Goal: Information Seeking & Learning: Learn about a topic

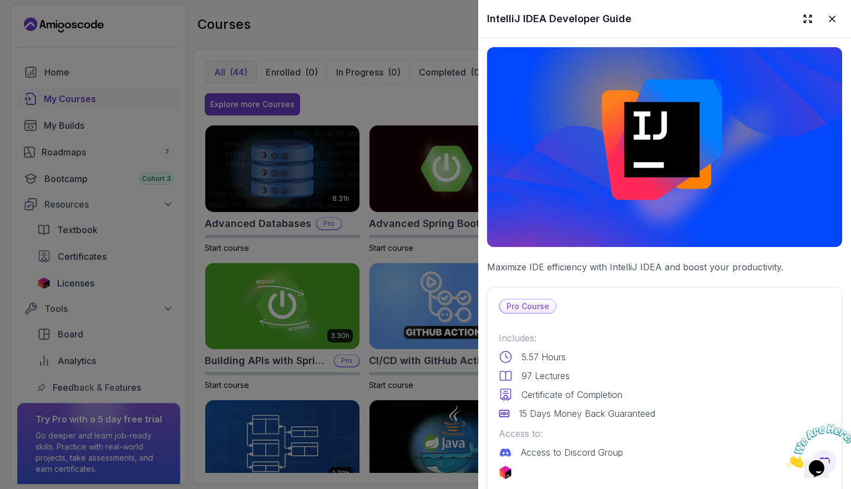
scroll to position [2303, 0]
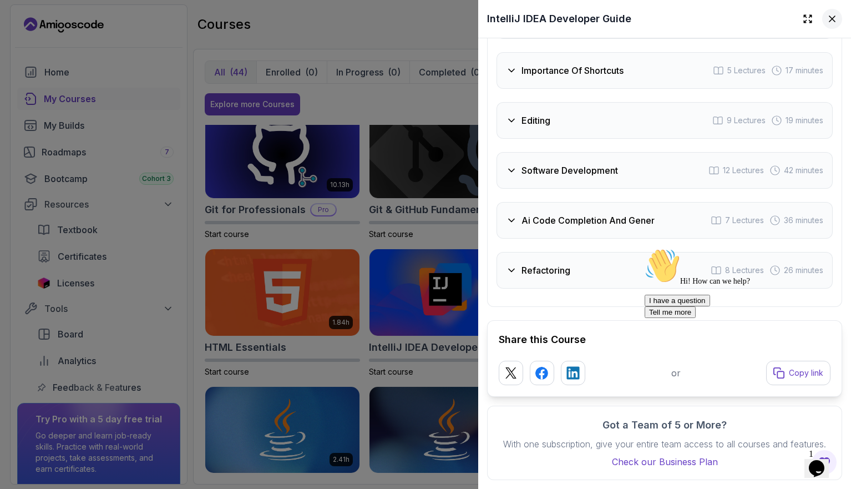
click at [827, 16] on icon at bounding box center [832, 18] width 11 height 11
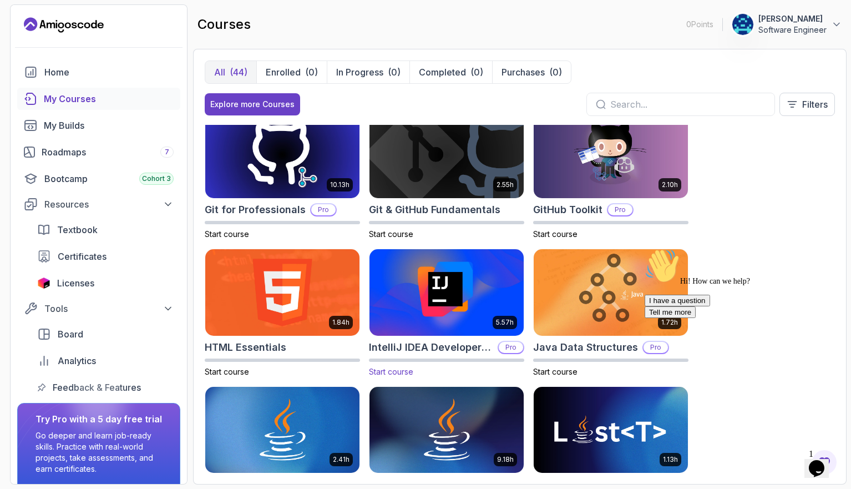
scroll to position [0, 0]
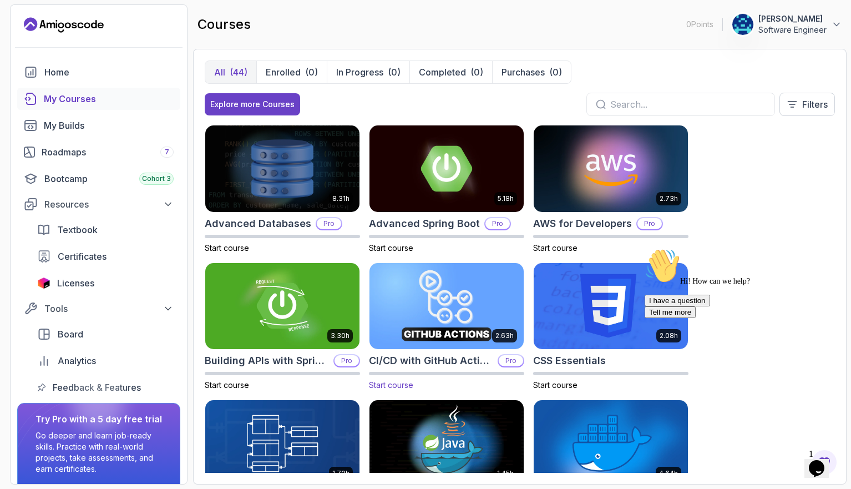
click at [446, 296] on img at bounding box center [447, 306] width 162 height 90
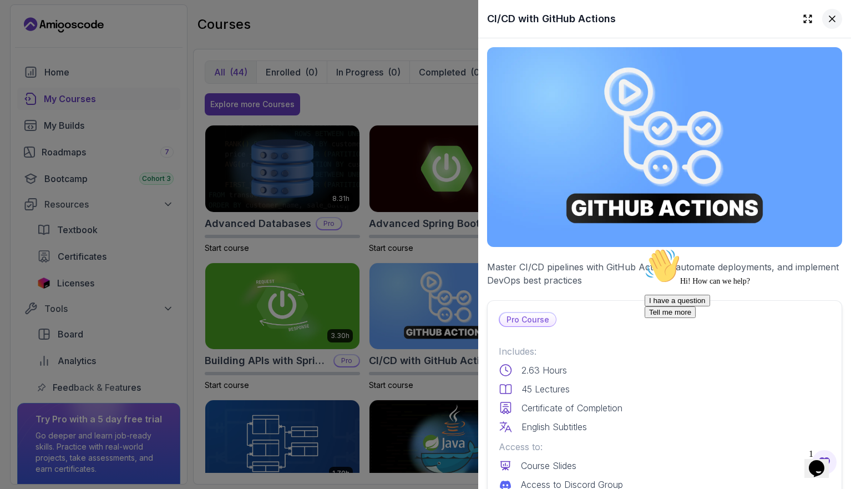
click at [827, 18] on icon at bounding box center [832, 18] width 11 height 11
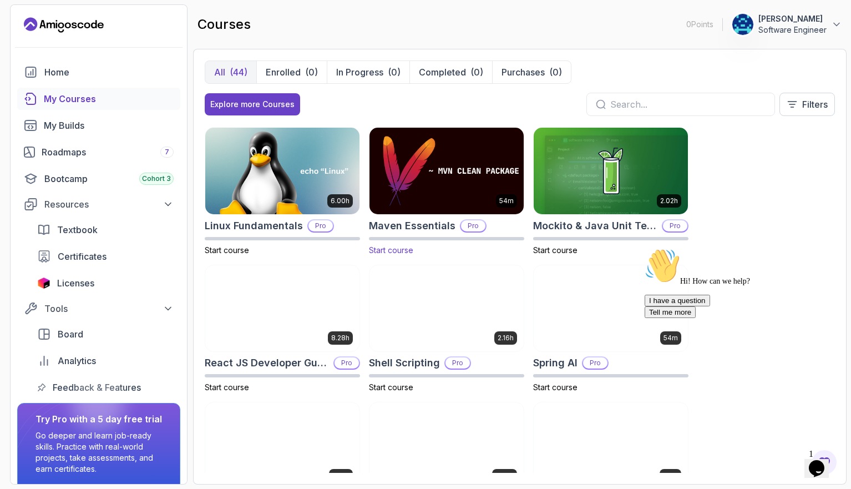
scroll to position [1375, 0]
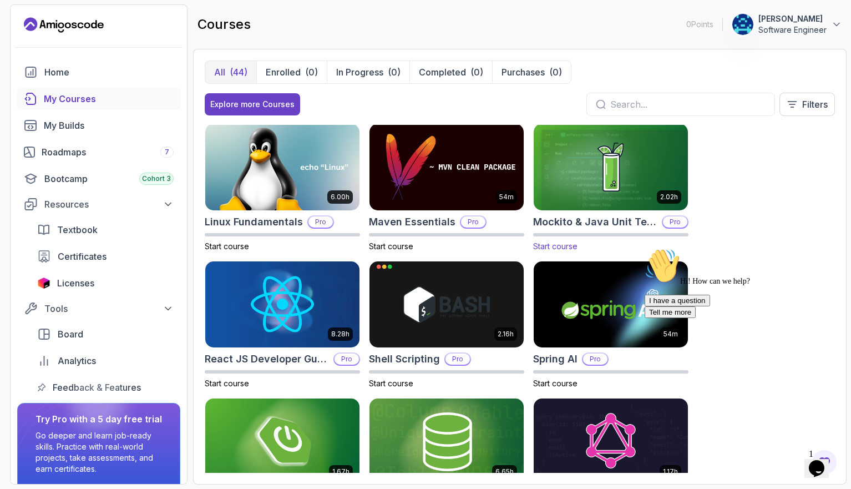
click at [565, 161] on img at bounding box center [611, 167] width 162 height 90
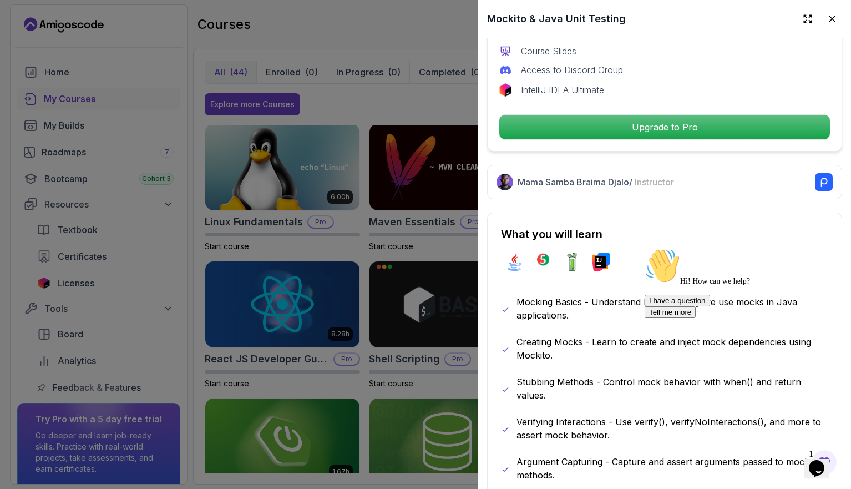
scroll to position [429, 0]
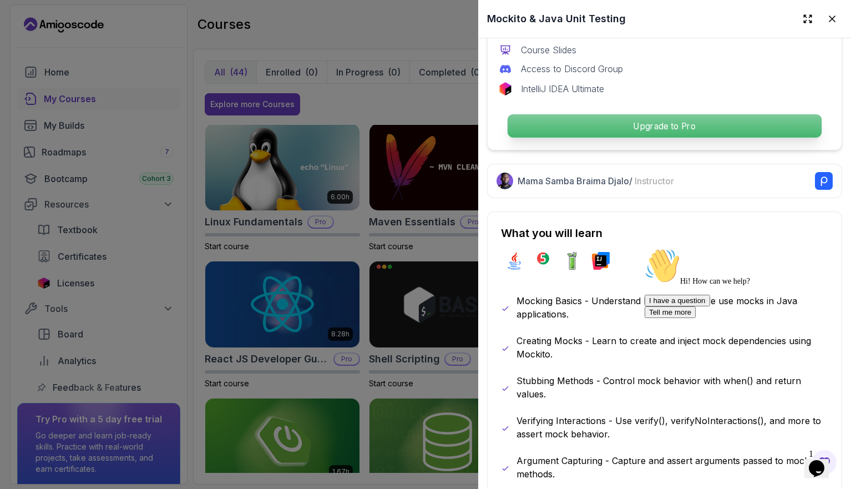
click at [640, 114] on p "Upgrade to Pro" at bounding box center [665, 125] width 314 height 23
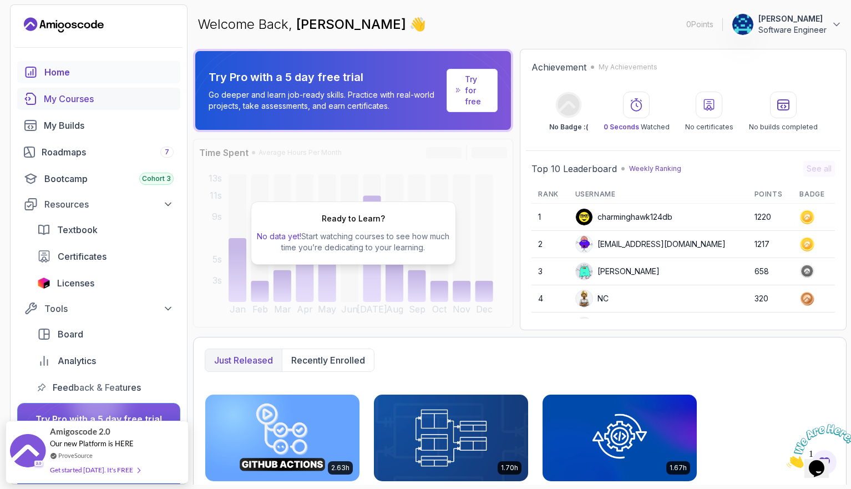
click at [69, 95] on div "My Courses" at bounding box center [109, 98] width 130 height 13
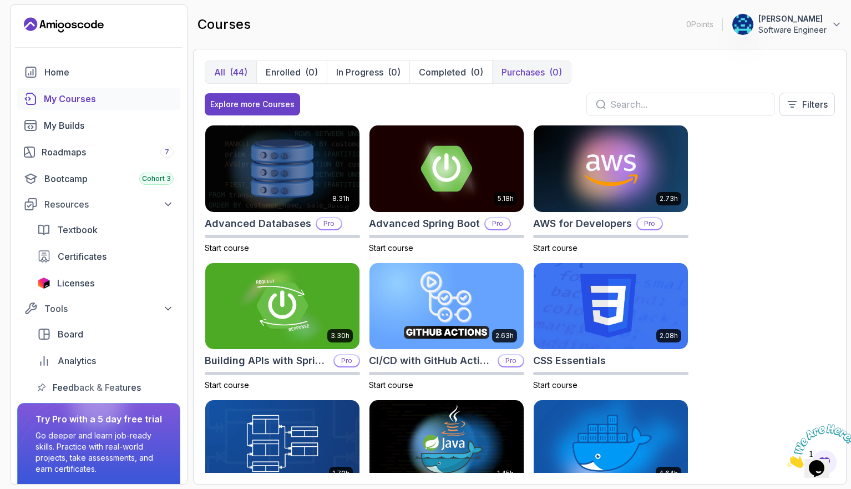
click at [515, 71] on p "Purchases" at bounding box center [523, 71] width 43 height 13
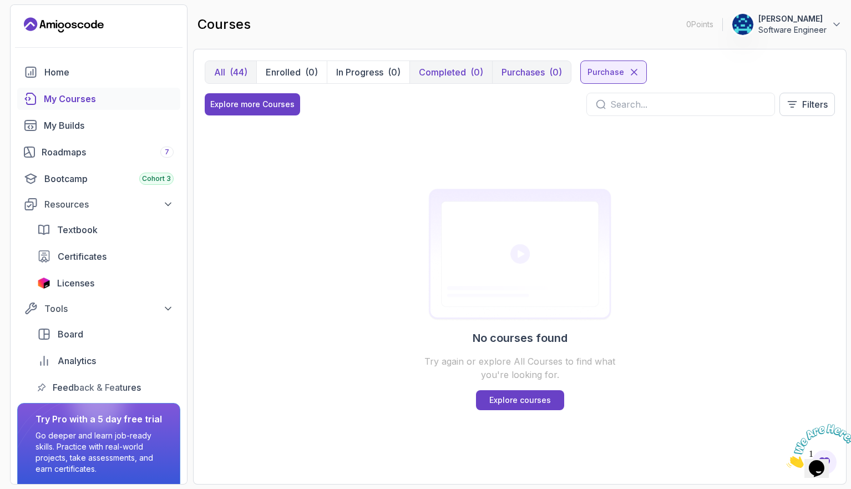
click at [453, 69] on p "Completed" at bounding box center [442, 71] width 47 height 13
click at [363, 75] on p "In Progress" at bounding box center [359, 71] width 47 height 13
click at [276, 75] on p "Enrolled" at bounding box center [283, 71] width 35 height 13
click at [219, 74] on p "All" at bounding box center [219, 71] width 11 height 13
click at [230, 72] on div "(44)" at bounding box center [239, 71] width 18 height 13
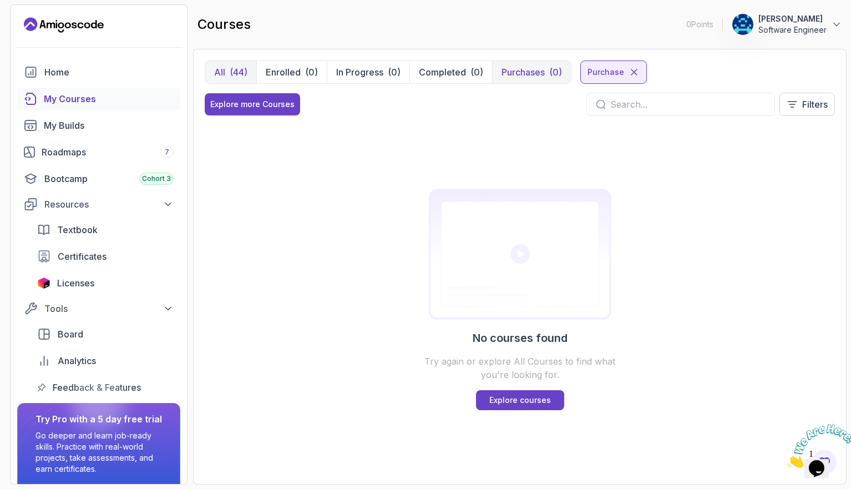
click at [230, 72] on div "(44)" at bounding box center [239, 71] width 18 height 13
click at [270, 108] on div "Explore more Courses" at bounding box center [252, 104] width 84 height 11
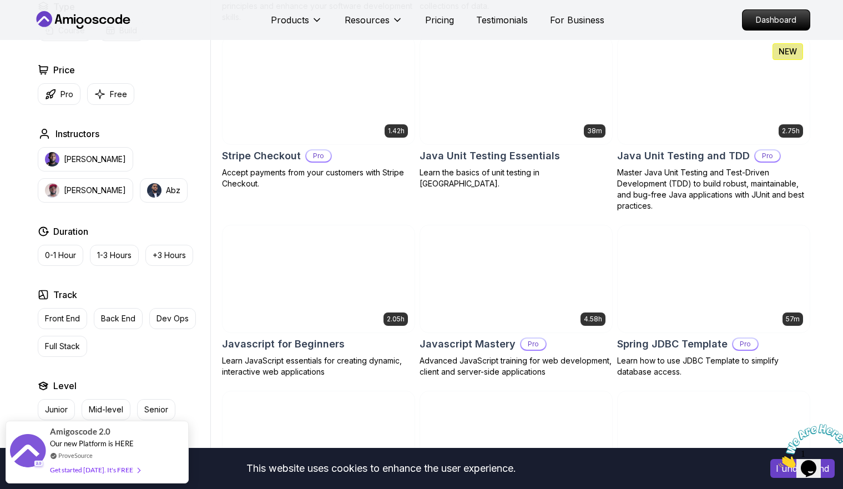
scroll to position [1964, 0]
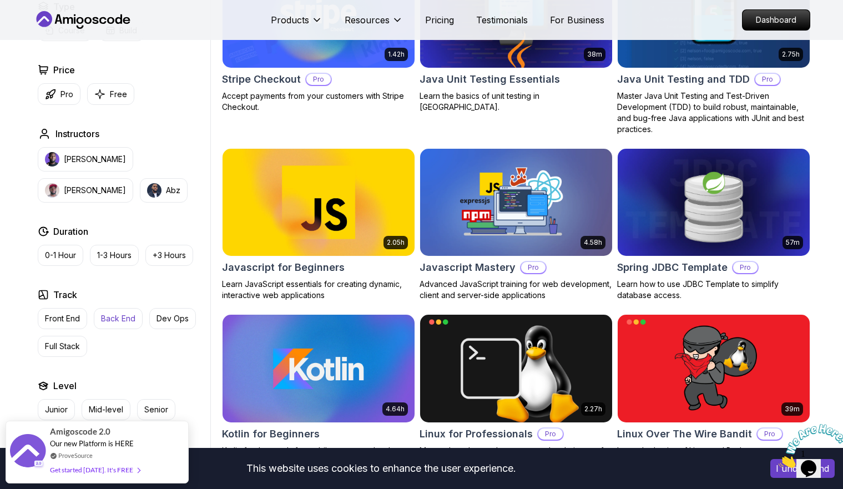
click at [114, 321] on p "Back End" at bounding box center [118, 318] width 34 height 11
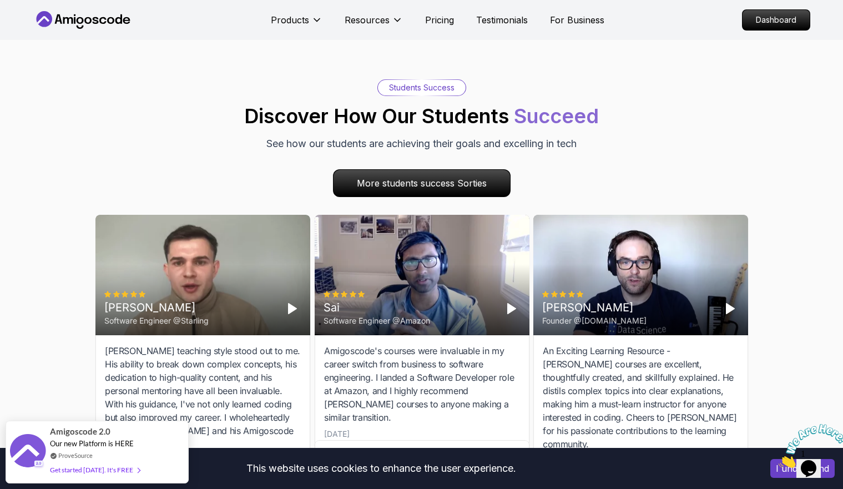
click at [74, 25] on icon at bounding box center [83, 20] width 100 height 18
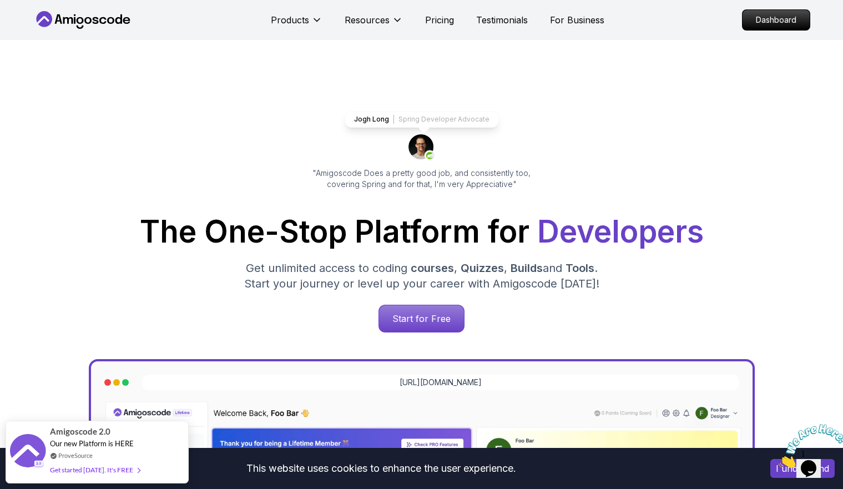
click at [46, 14] on icon at bounding box center [44, 19] width 16 height 16
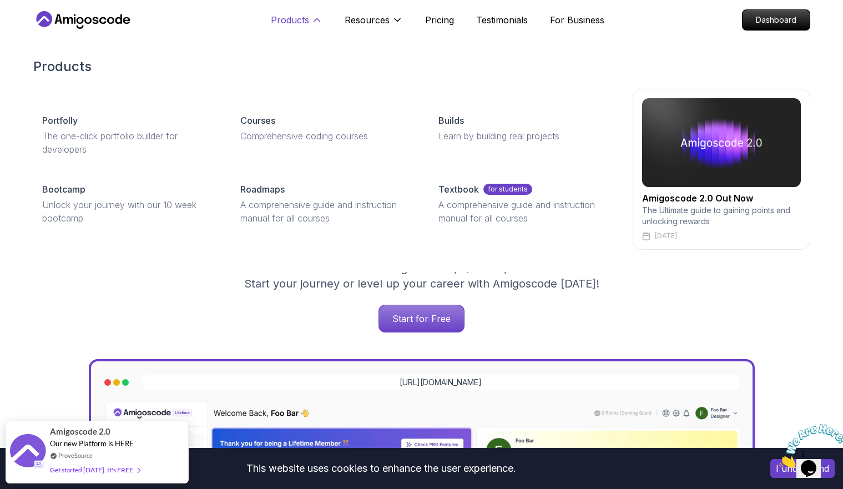
click at [299, 22] on p "Products" at bounding box center [290, 19] width 38 height 13
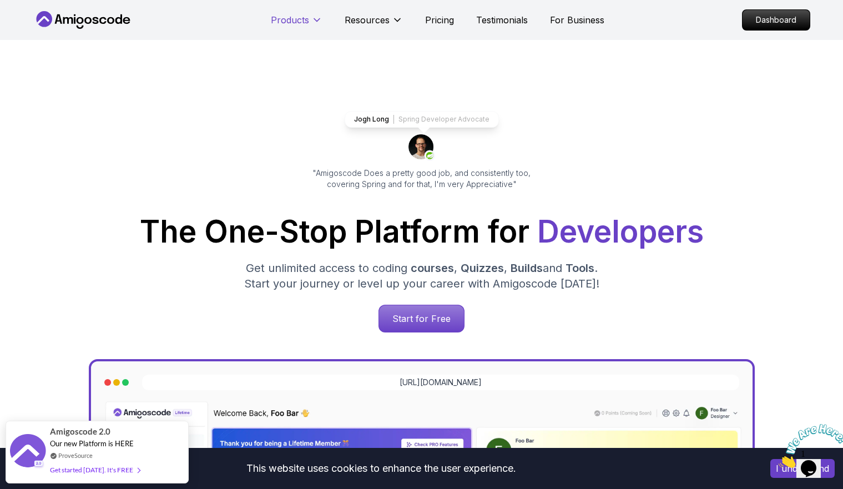
click at [299, 22] on p "Products" at bounding box center [290, 19] width 38 height 13
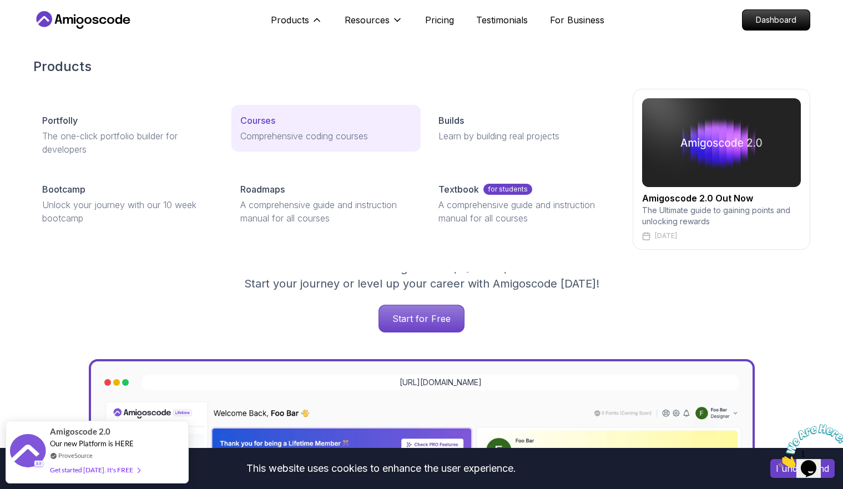
click at [262, 133] on p "Comprehensive coding courses" at bounding box center [325, 135] width 171 height 13
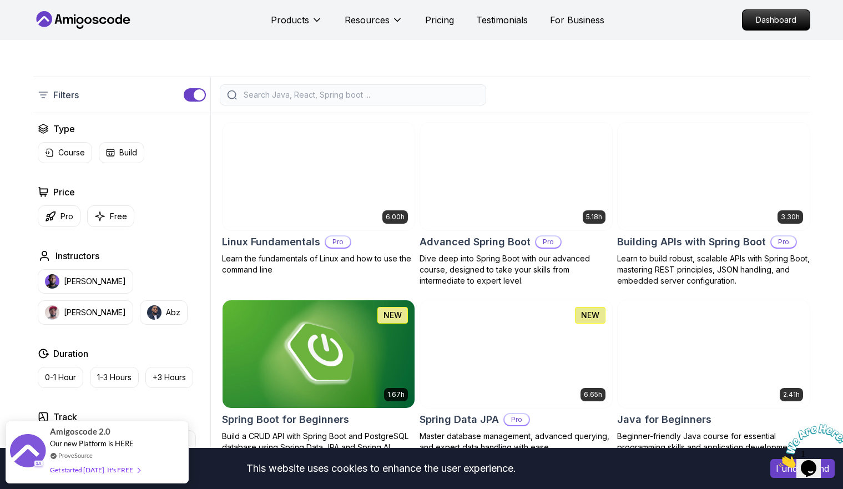
scroll to position [228, 0]
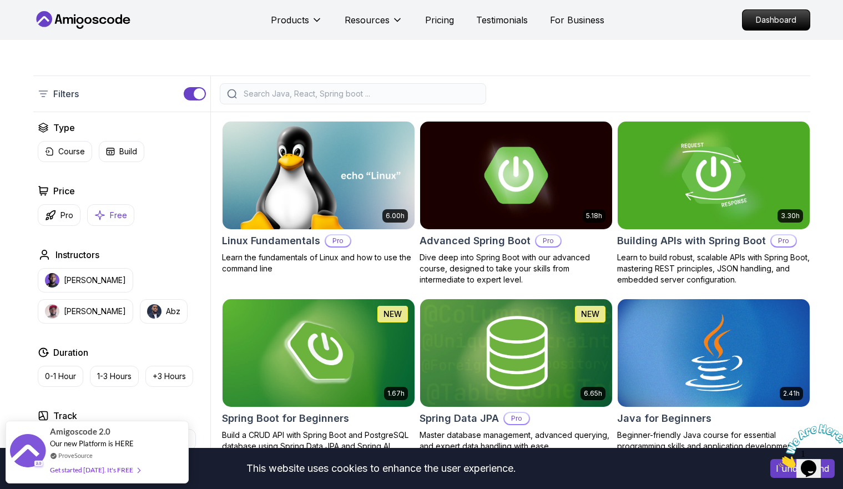
click at [110, 210] on p "Free" at bounding box center [118, 215] width 17 height 11
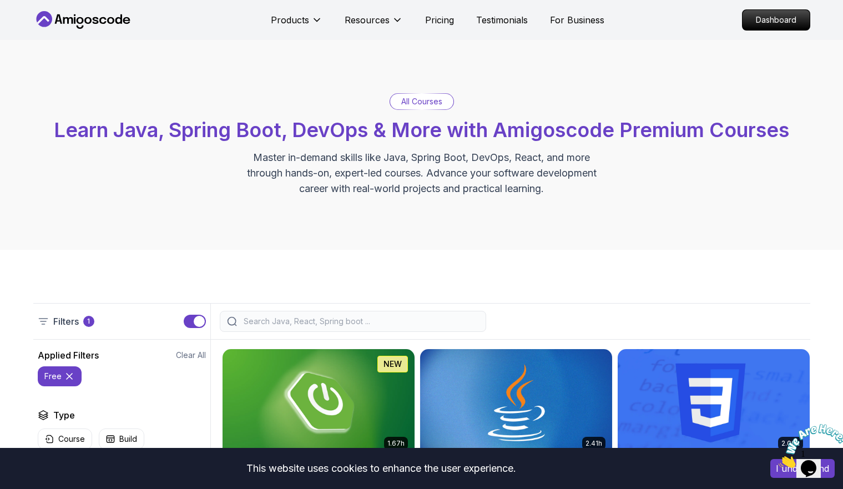
click at [422, 99] on p "All Courses" at bounding box center [421, 101] width 41 height 11
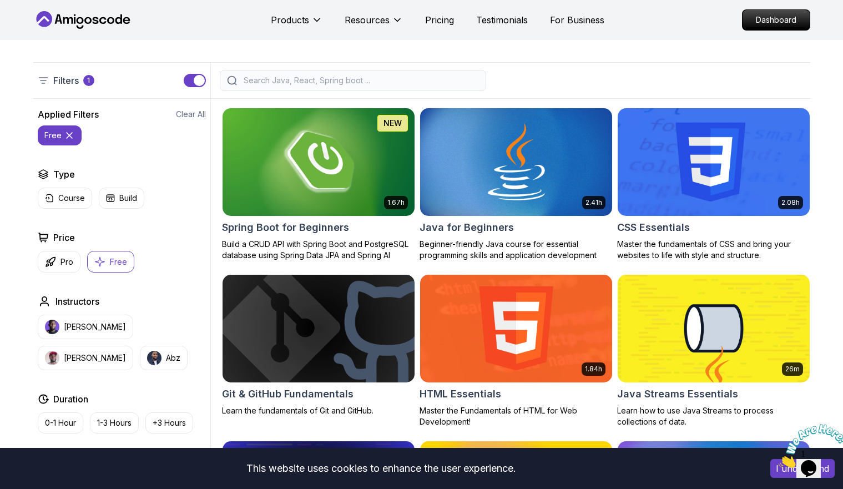
scroll to position [239, 0]
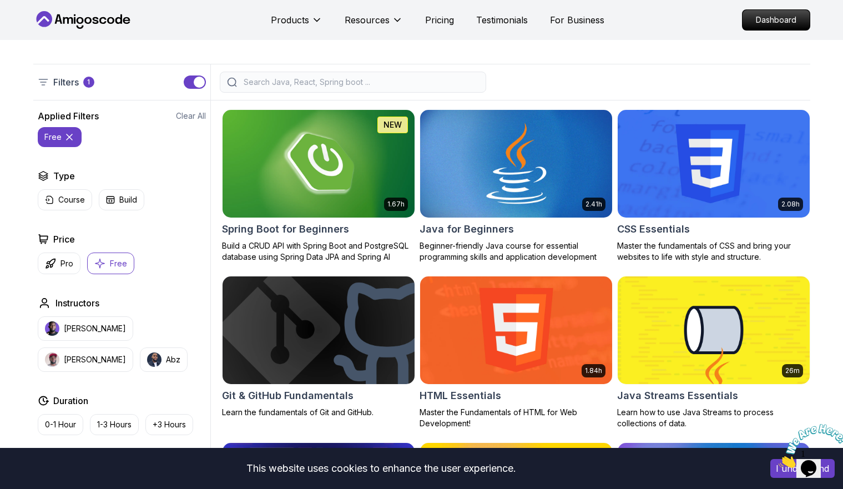
click at [496, 155] on img at bounding box center [515, 163] width 201 height 113
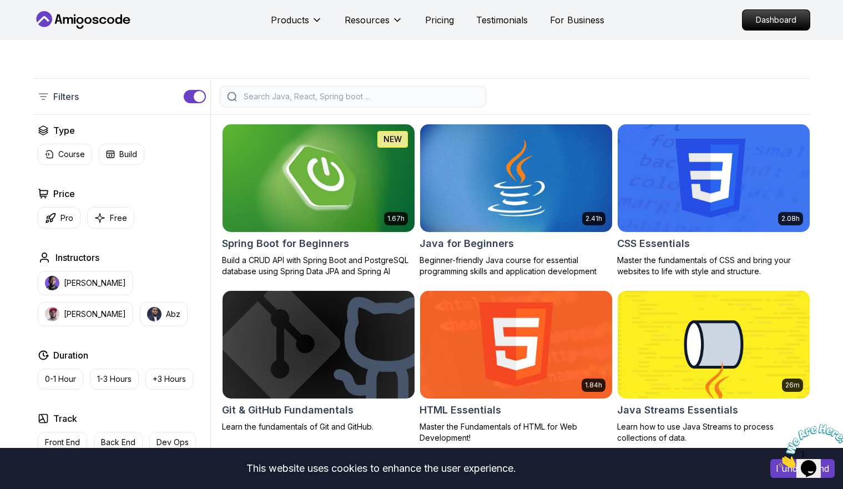
scroll to position [239, 0]
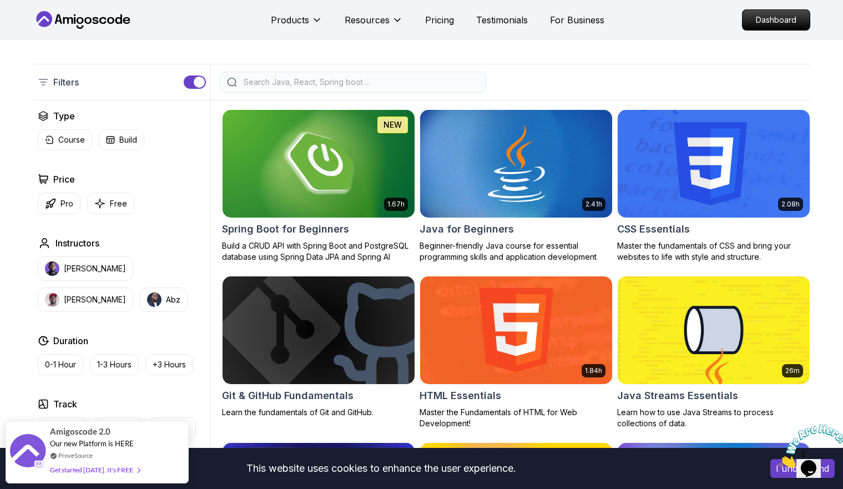
click at [690, 180] on img at bounding box center [713, 163] width 201 height 113
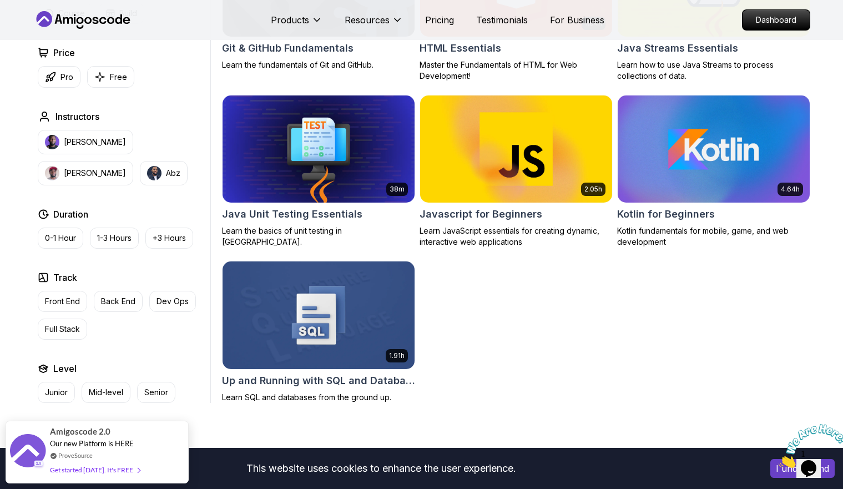
scroll to position [589, 0]
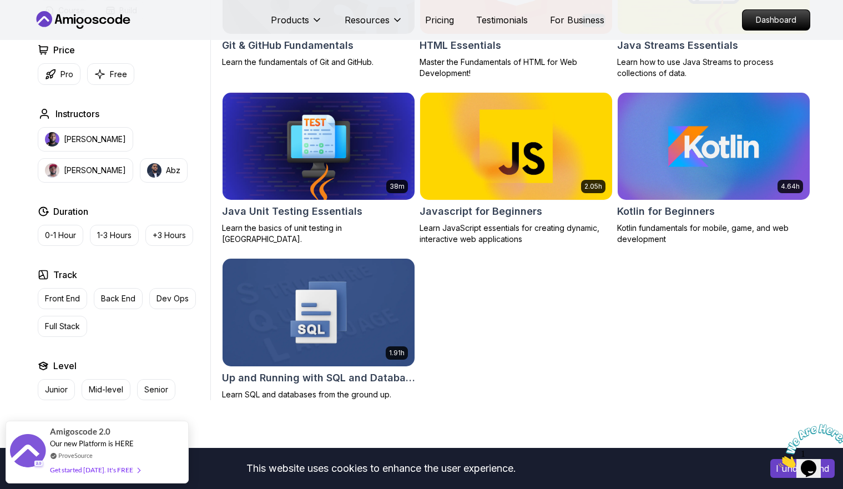
click at [338, 326] on img at bounding box center [318, 312] width 201 height 113
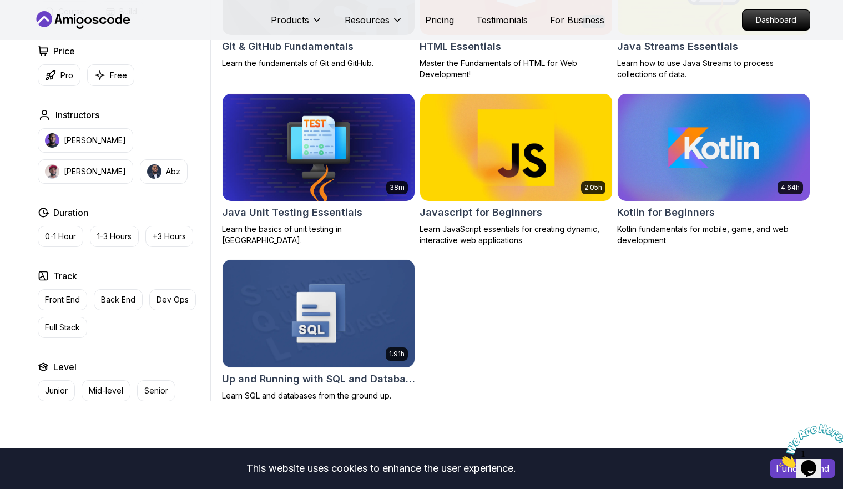
scroll to position [589, 0]
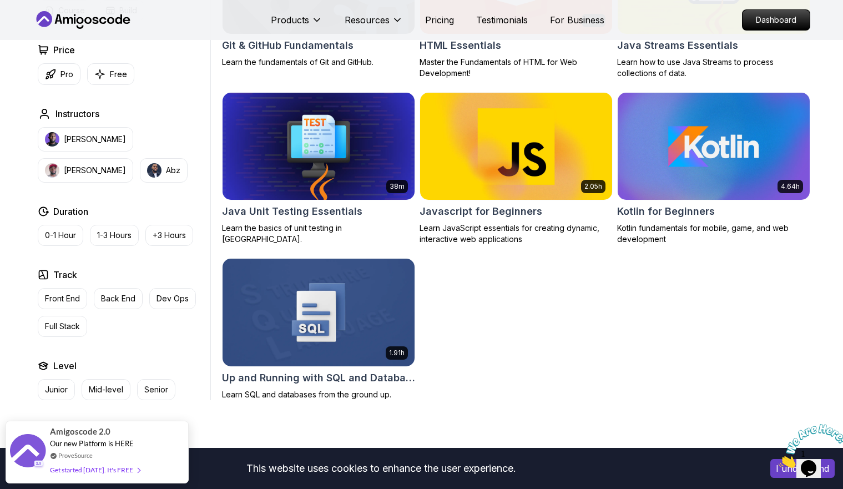
click at [524, 149] on img at bounding box center [515, 146] width 201 height 113
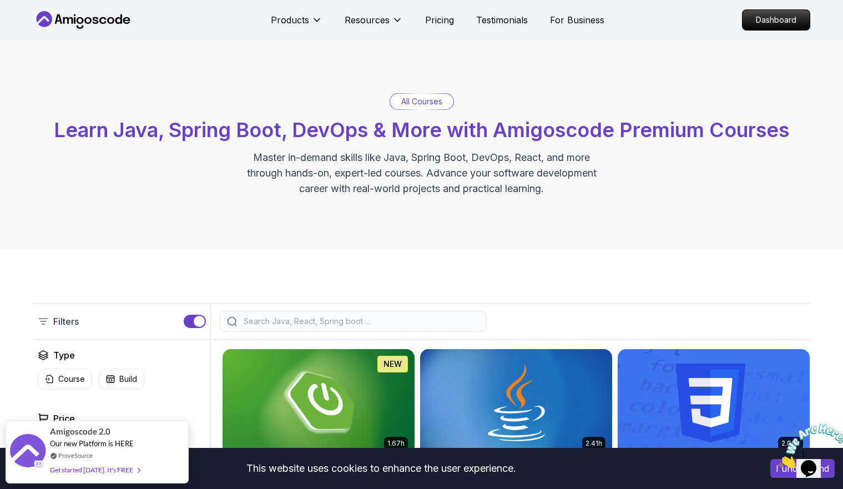
click at [76, 18] on icon at bounding box center [83, 20] width 100 height 18
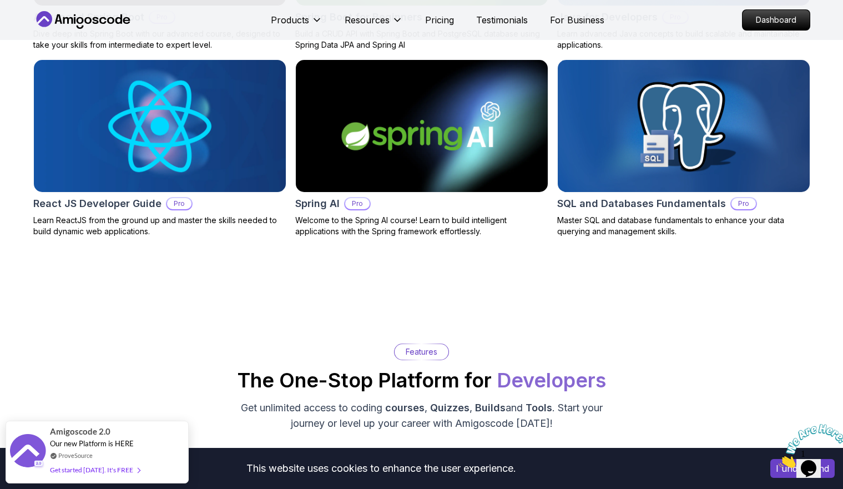
scroll to position [1363, 0]
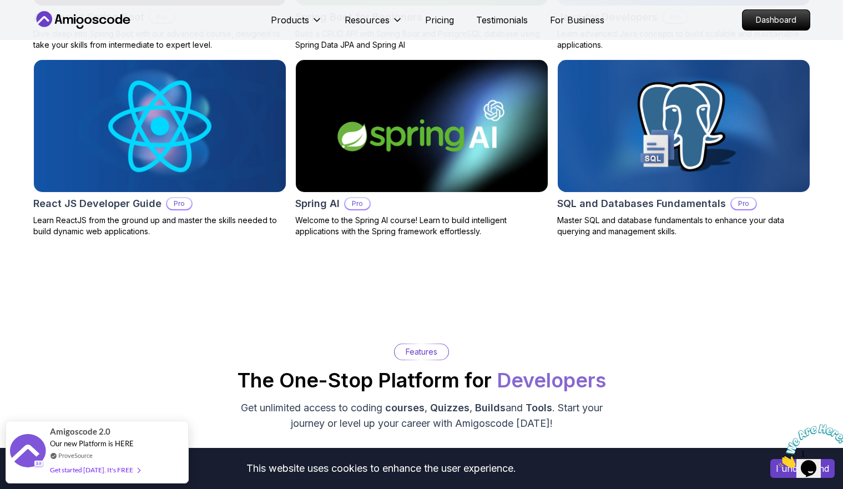
click at [382, 133] on img at bounding box center [421, 126] width 265 height 139
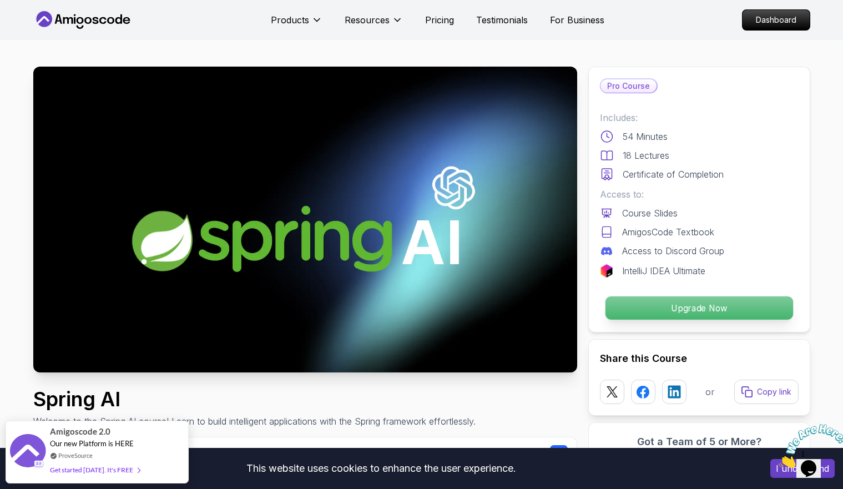
click at [659, 308] on p "Upgrade Now" at bounding box center [699, 307] width 188 height 23
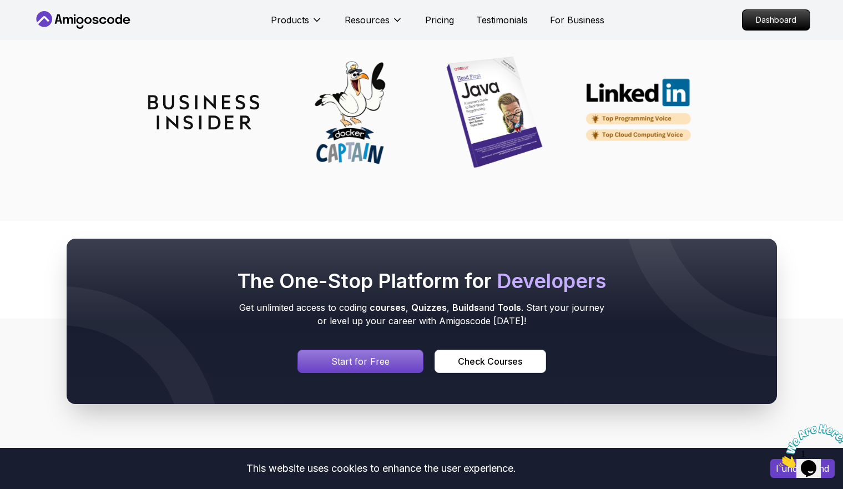
scroll to position [3620, 0]
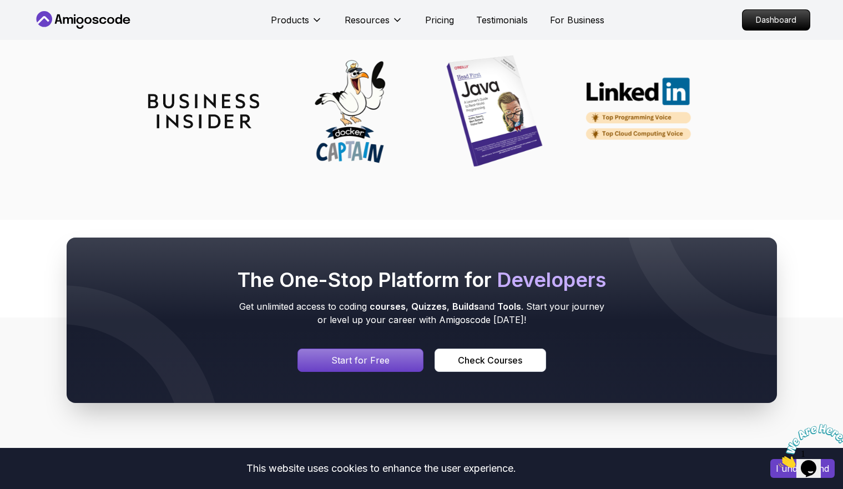
click at [372, 360] on p "Start for Free" at bounding box center [360, 359] width 58 height 13
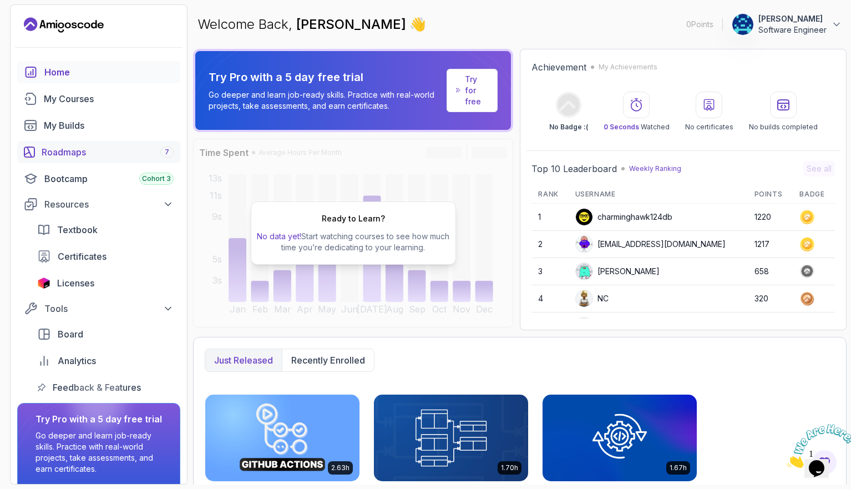
click at [110, 151] on div "Roadmaps 7" at bounding box center [108, 151] width 132 height 13
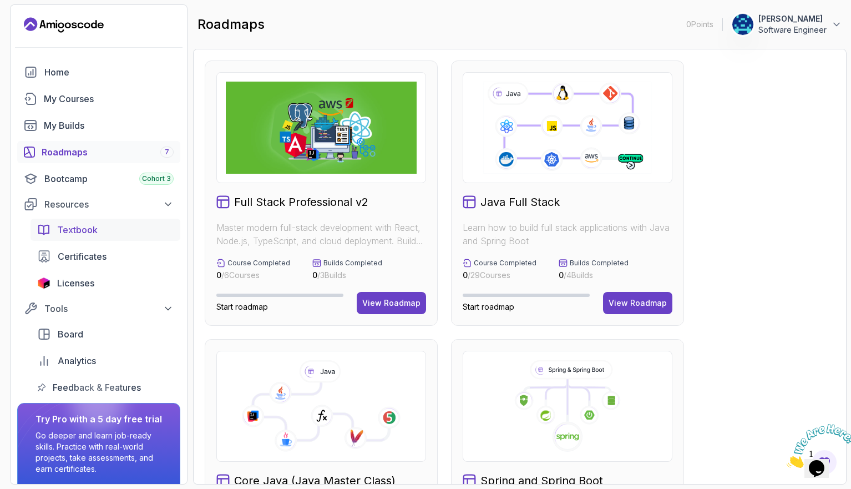
click at [91, 229] on span "Textbook" at bounding box center [77, 229] width 41 height 13
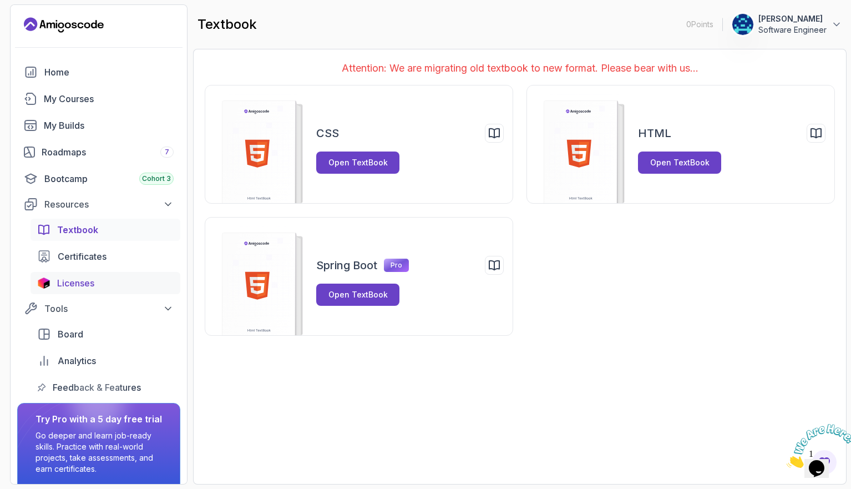
click at [97, 279] on div "Licenses" at bounding box center [115, 282] width 117 height 13
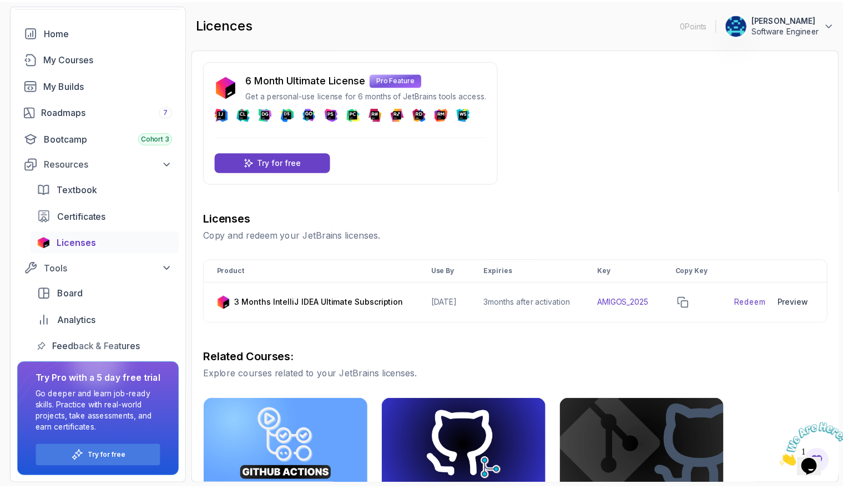
scroll to position [246, 0]
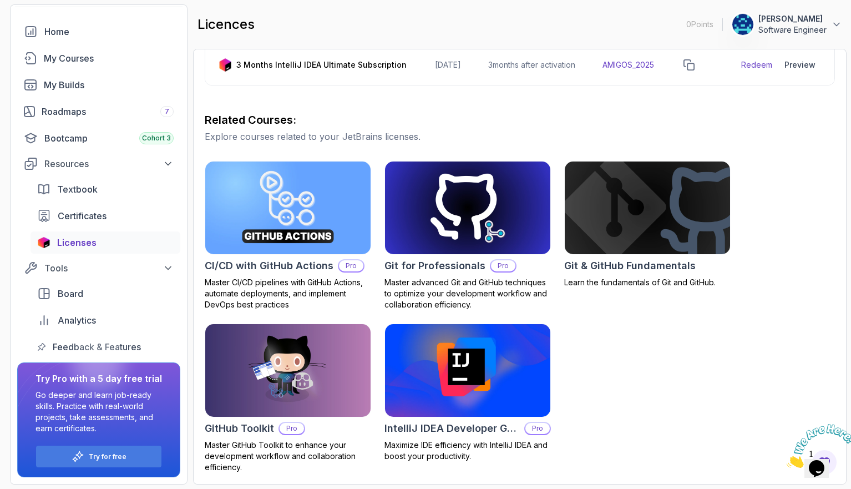
click at [456, 381] on img at bounding box center [468, 370] width 174 height 97
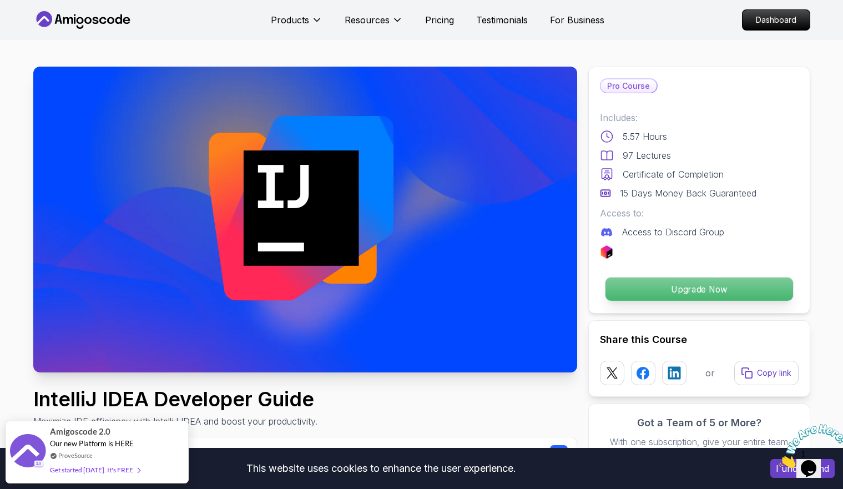
click at [666, 291] on p "Upgrade Now" at bounding box center [699, 288] width 188 height 23
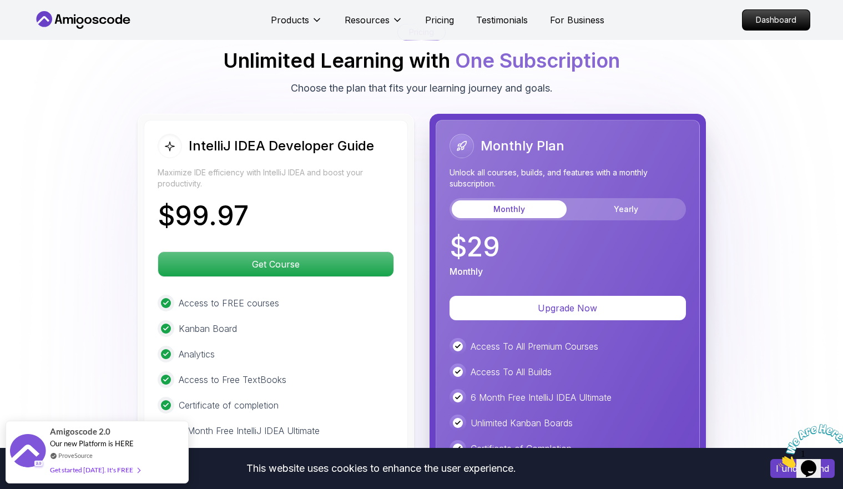
scroll to position [2539, 0]
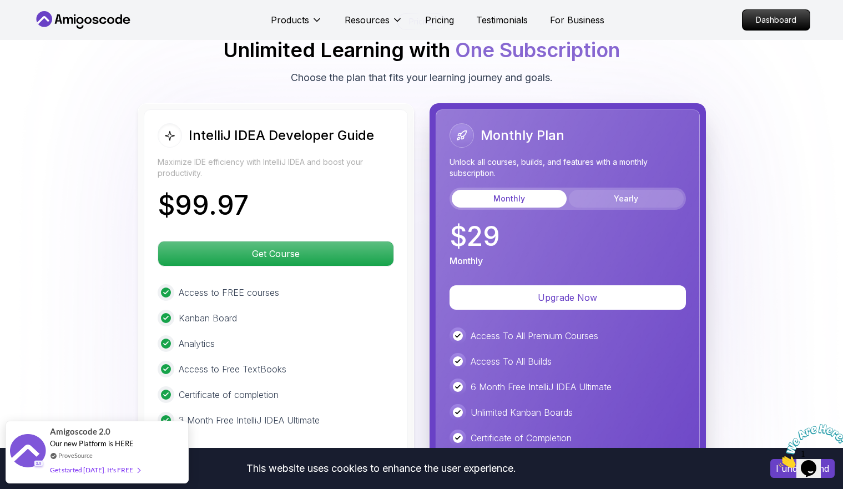
click at [602, 190] on button "Yearly" at bounding box center [626, 199] width 115 height 18
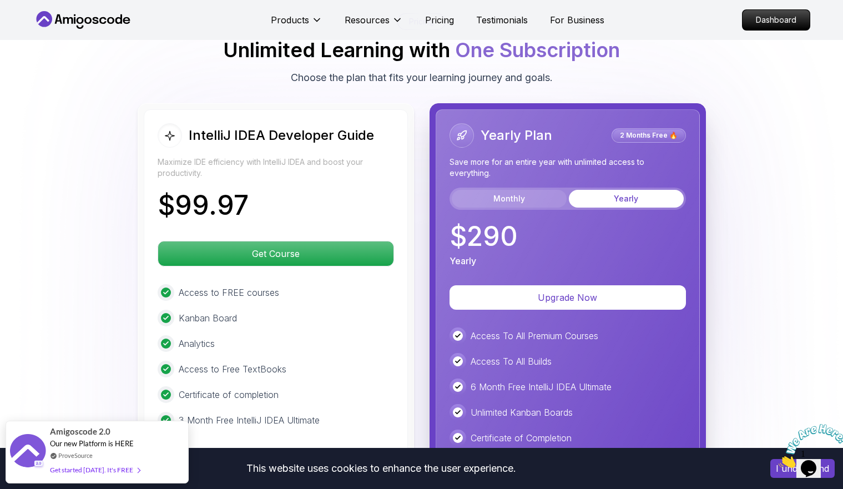
click at [543, 190] on button "Monthly" at bounding box center [509, 199] width 115 height 18
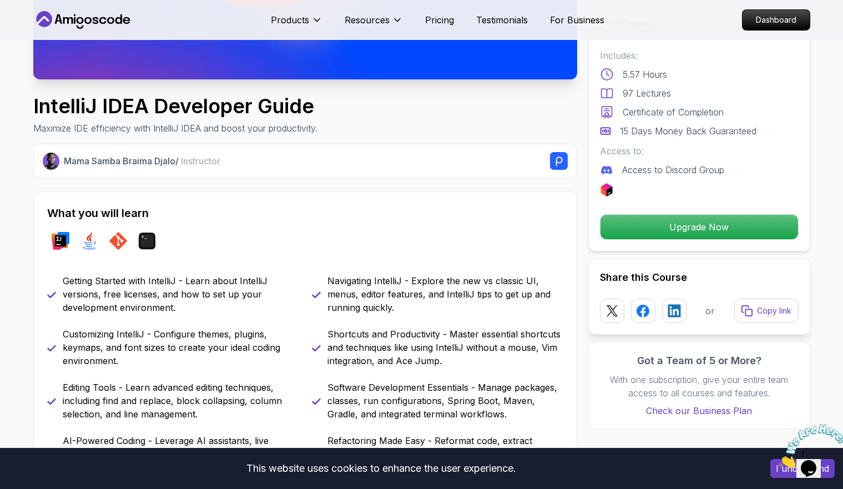
scroll to position [244, 0]
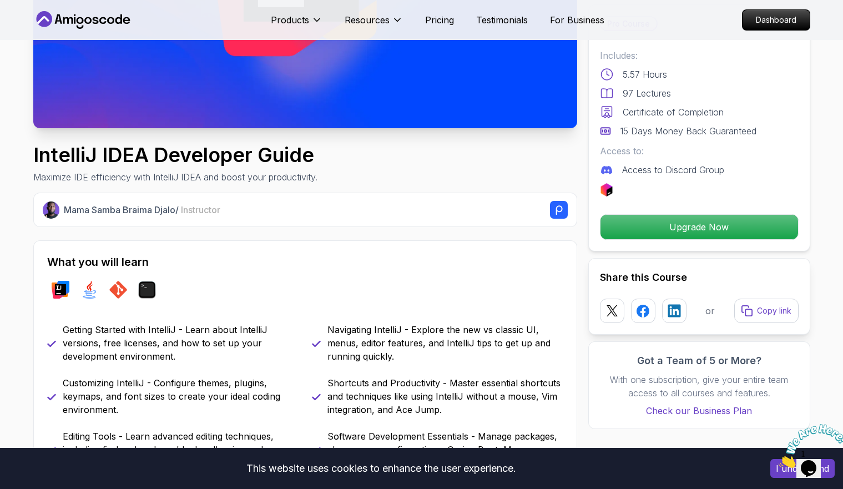
click at [41, 19] on icon at bounding box center [43, 20] width 12 height 8
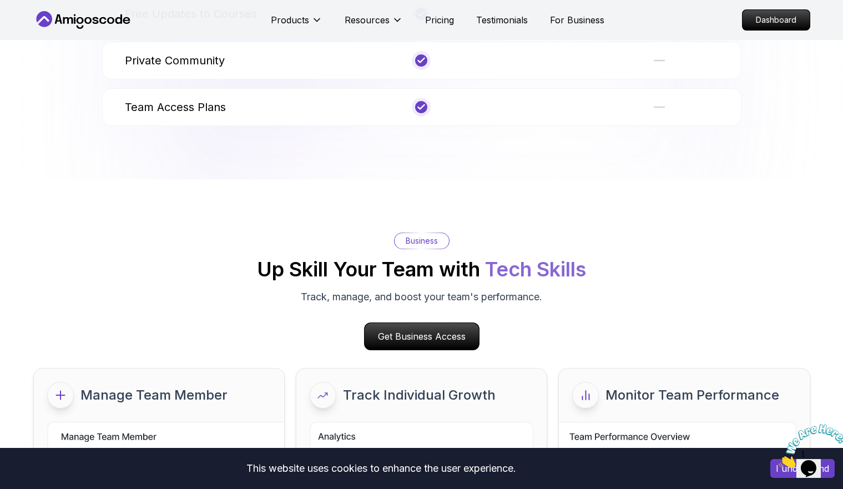
scroll to position [4511, 0]
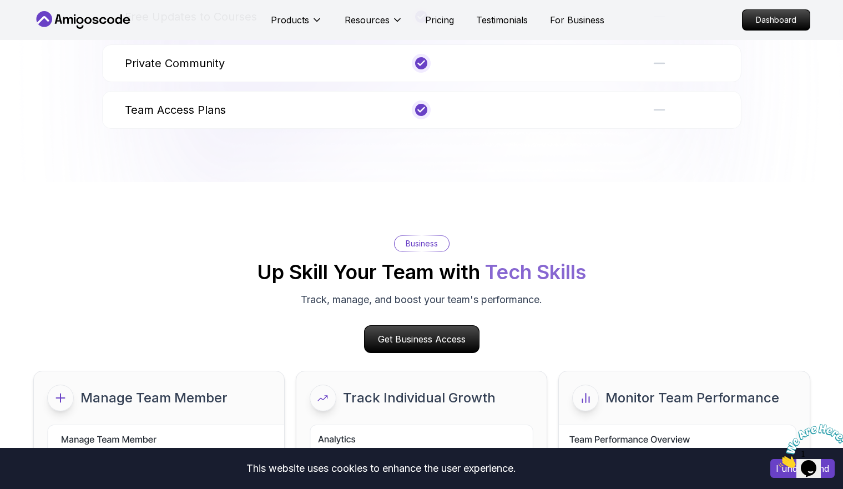
click at [283, 277] on h2 "Up Skill Your Team with Tech Skills" at bounding box center [421, 272] width 329 height 22
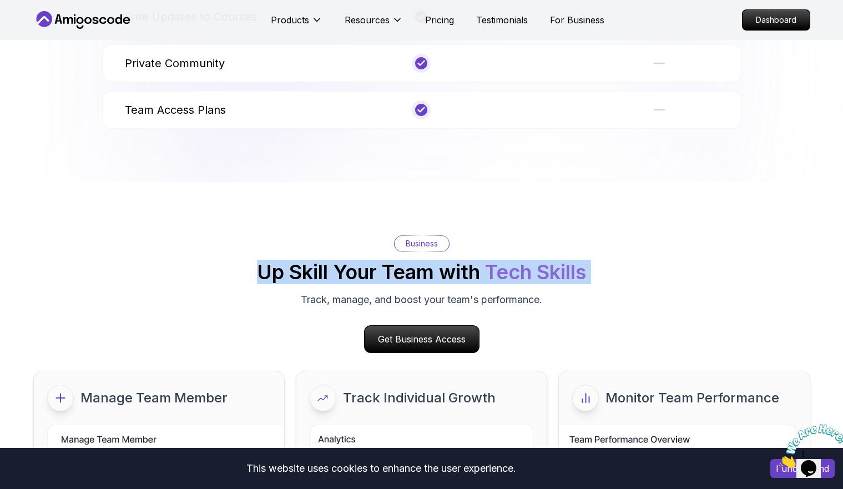
click at [283, 277] on h2 "Up Skill Your Team with Tech Skills" at bounding box center [421, 272] width 329 height 22
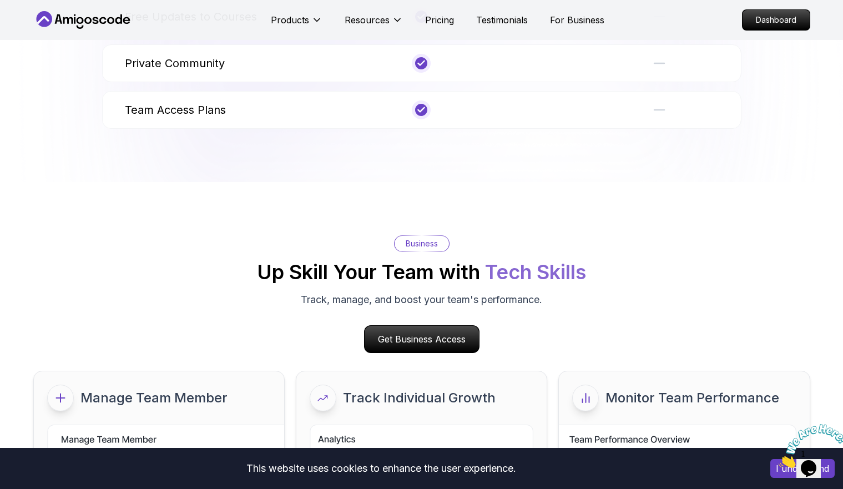
click at [323, 294] on p "Track, manage, and boost your team's performance." at bounding box center [421, 300] width 241 height 16
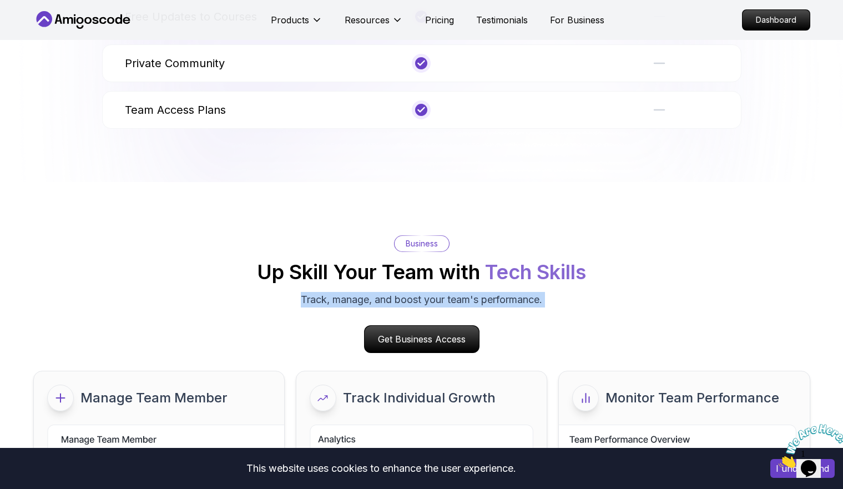
click at [323, 294] on p "Track, manage, and boost your team's performance." at bounding box center [421, 300] width 241 height 16
click at [242, 314] on div "Business Up Skill Your Team with Tech Skills Track, manage, and boost your team…" at bounding box center [421, 294] width 777 height 118
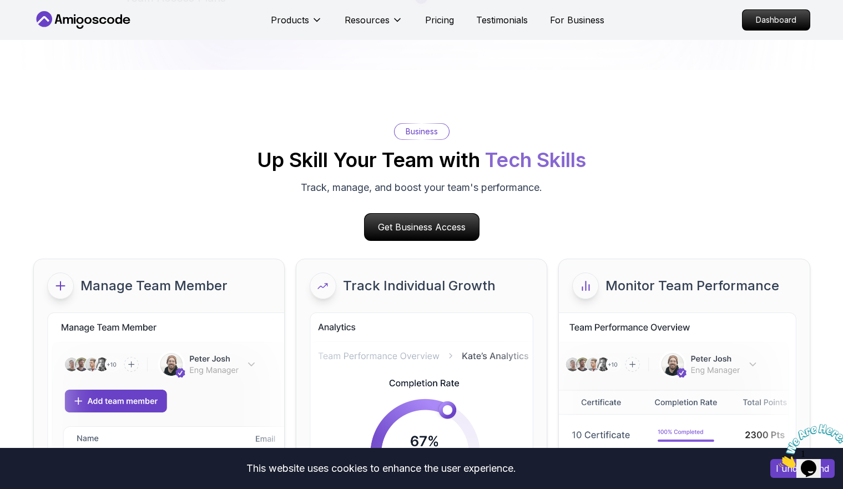
scroll to position [4626, 0]
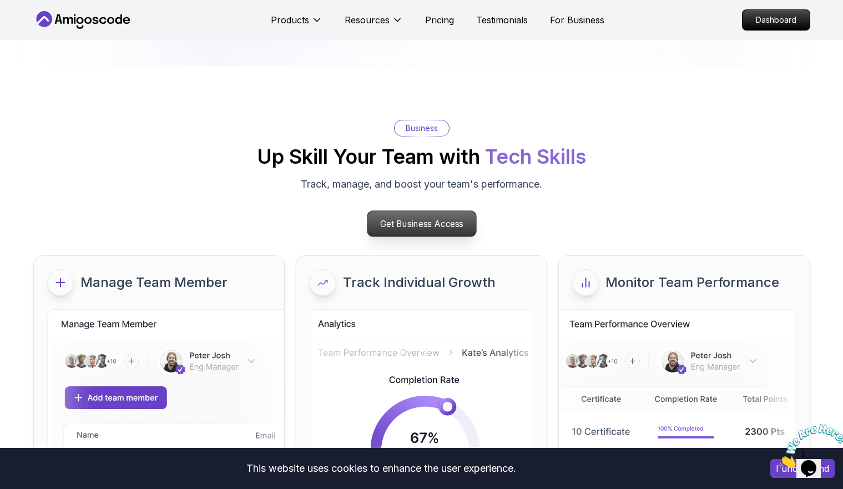
click at [413, 226] on p "Get Business Access" at bounding box center [421, 224] width 109 height 26
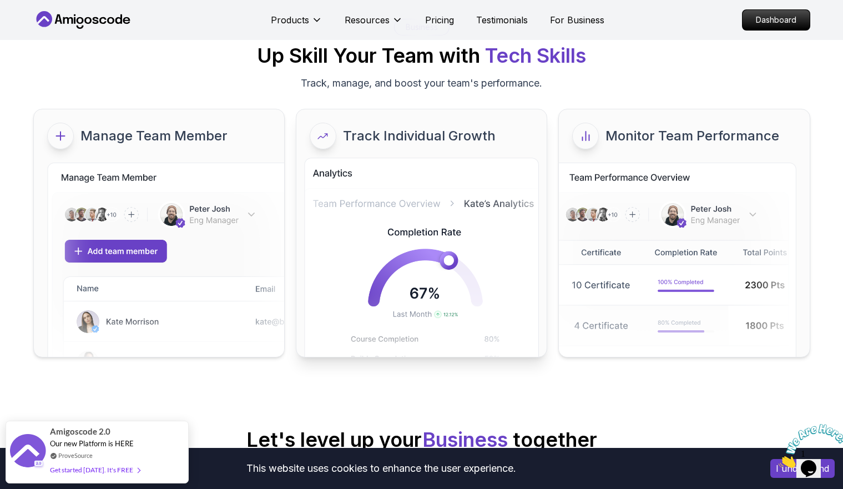
scroll to position [75, 0]
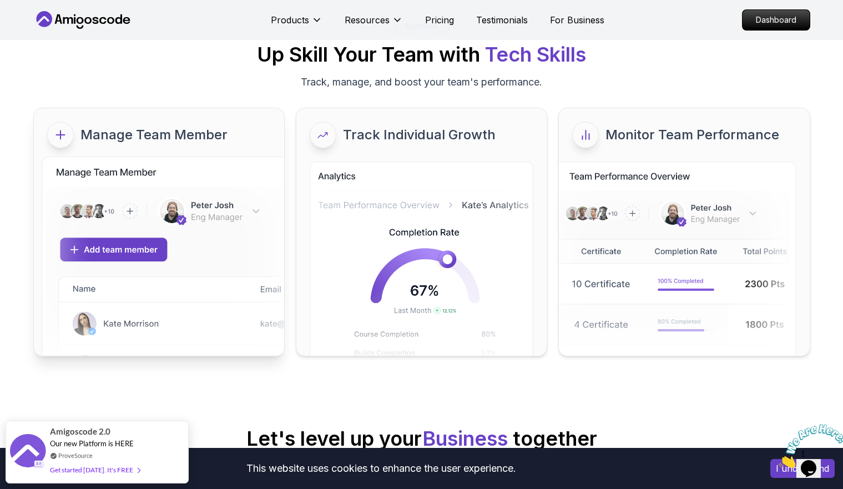
click at [59, 132] on icon at bounding box center [60, 135] width 8 height 8
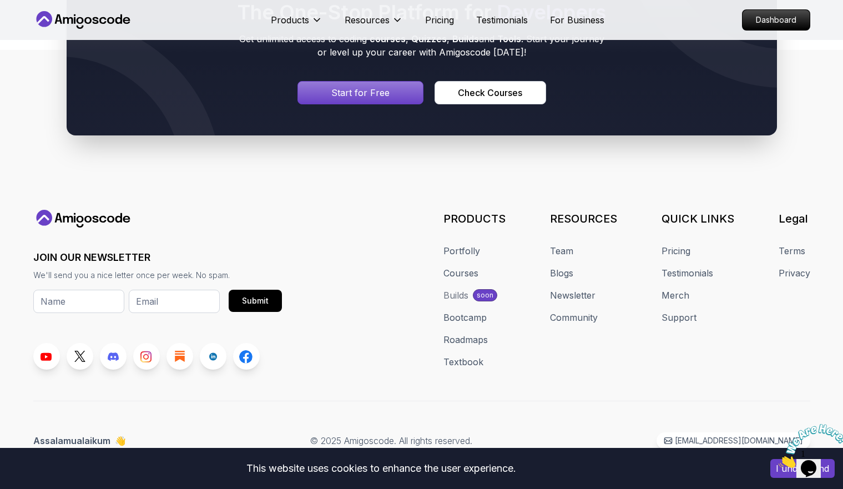
scroll to position [1129, 0]
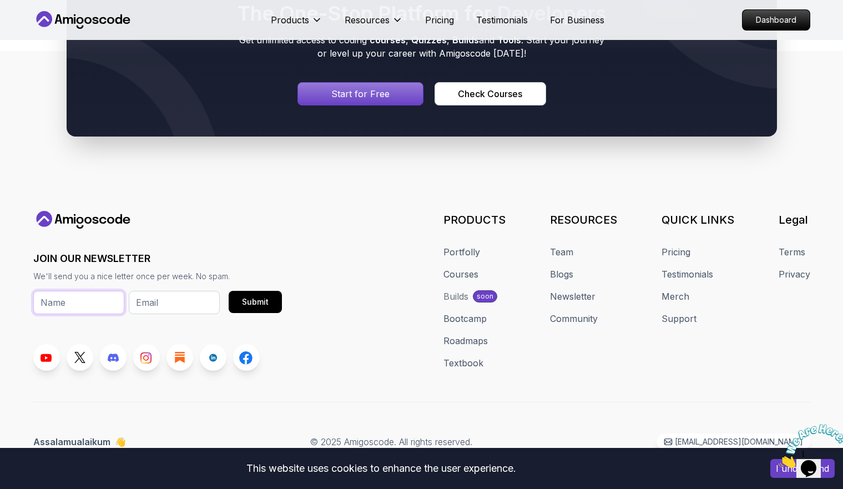
drag, startPoint x: 76, startPoint y: 306, endPoint x: 164, endPoint y: 299, distance: 88.0
click at [164, 299] on div at bounding box center [126, 309] width 186 height 36
click at [186, 295] on input "email" at bounding box center [174, 302] width 91 height 23
click at [354, 214] on div "JOIN OUR NEWSLETTER We'll send you a nice letter once per week. No spam. Submit…" at bounding box center [421, 291] width 777 height 160
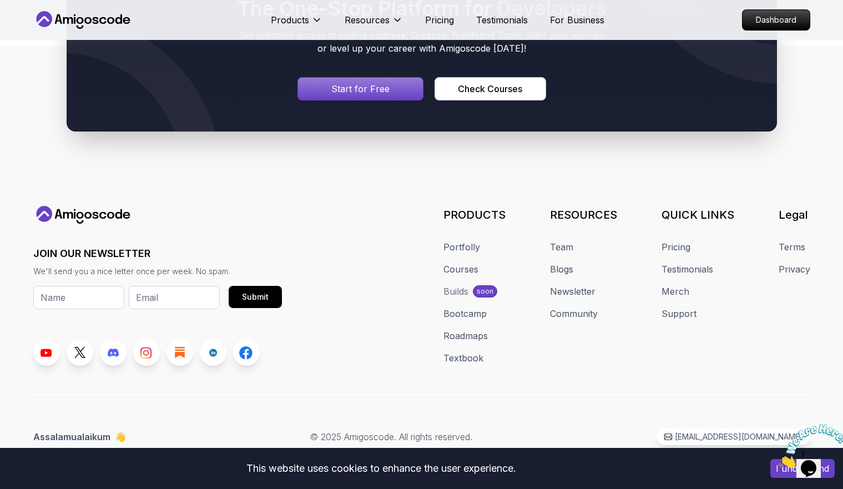
drag, startPoint x: 835, startPoint y: 422, endPoint x: 1474, endPoint y: 778, distance: 731.5
click at [779, 460] on icon "Close" at bounding box center [779, 464] width 0 height 9
drag, startPoint x: 116, startPoint y: 436, endPoint x: 54, endPoint y: 436, distance: 61.6
click at [54, 436] on p "Assalamualaikum 👋" at bounding box center [79, 436] width 93 height 13
click at [134, 428] on div "Assalamualaikum 👋 © 2025 Amigoscode. All rights reserved. [EMAIL_ADDRESS][DOMAI…" at bounding box center [421, 436] width 777 height 17
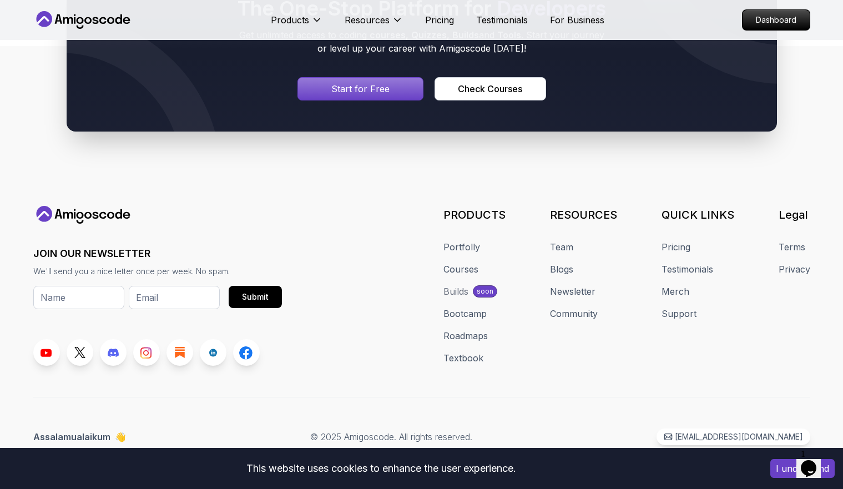
scroll to position [0, 0]
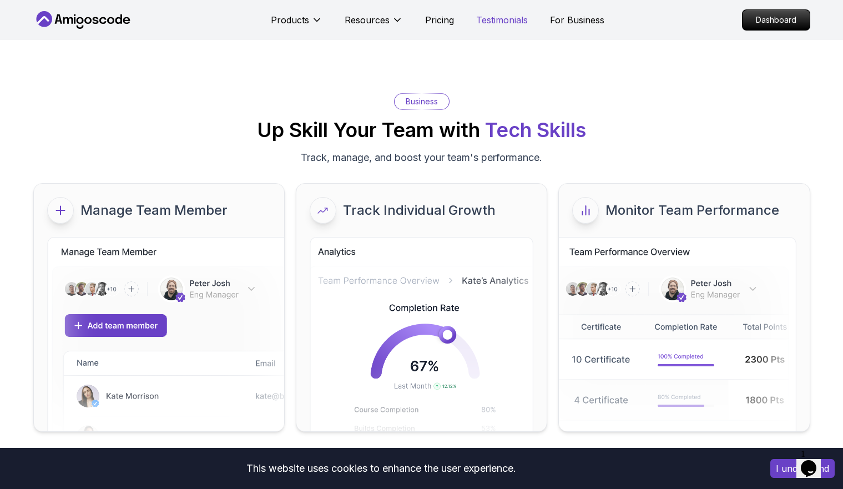
click at [498, 15] on p "Testimonials" at bounding box center [502, 19] width 52 height 13
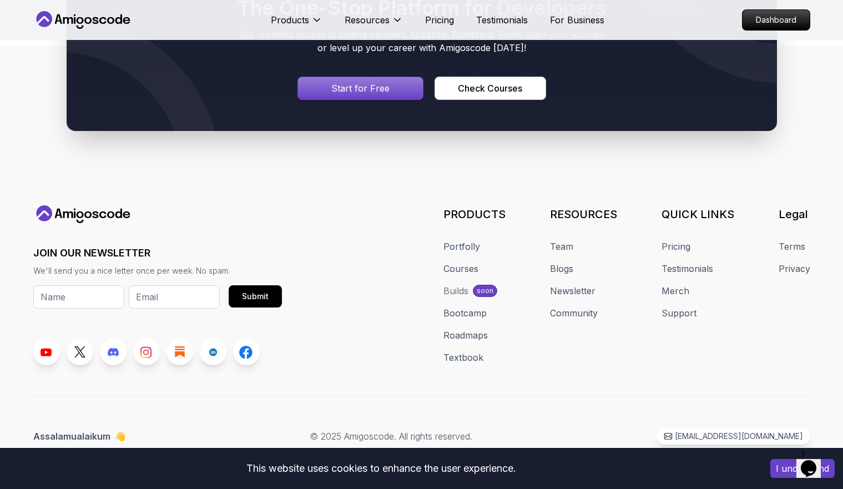
scroll to position [4512, 0]
click at [91, 12] on icon at bounding box center [83, 20] width 100 height 18
